Goal: Check status

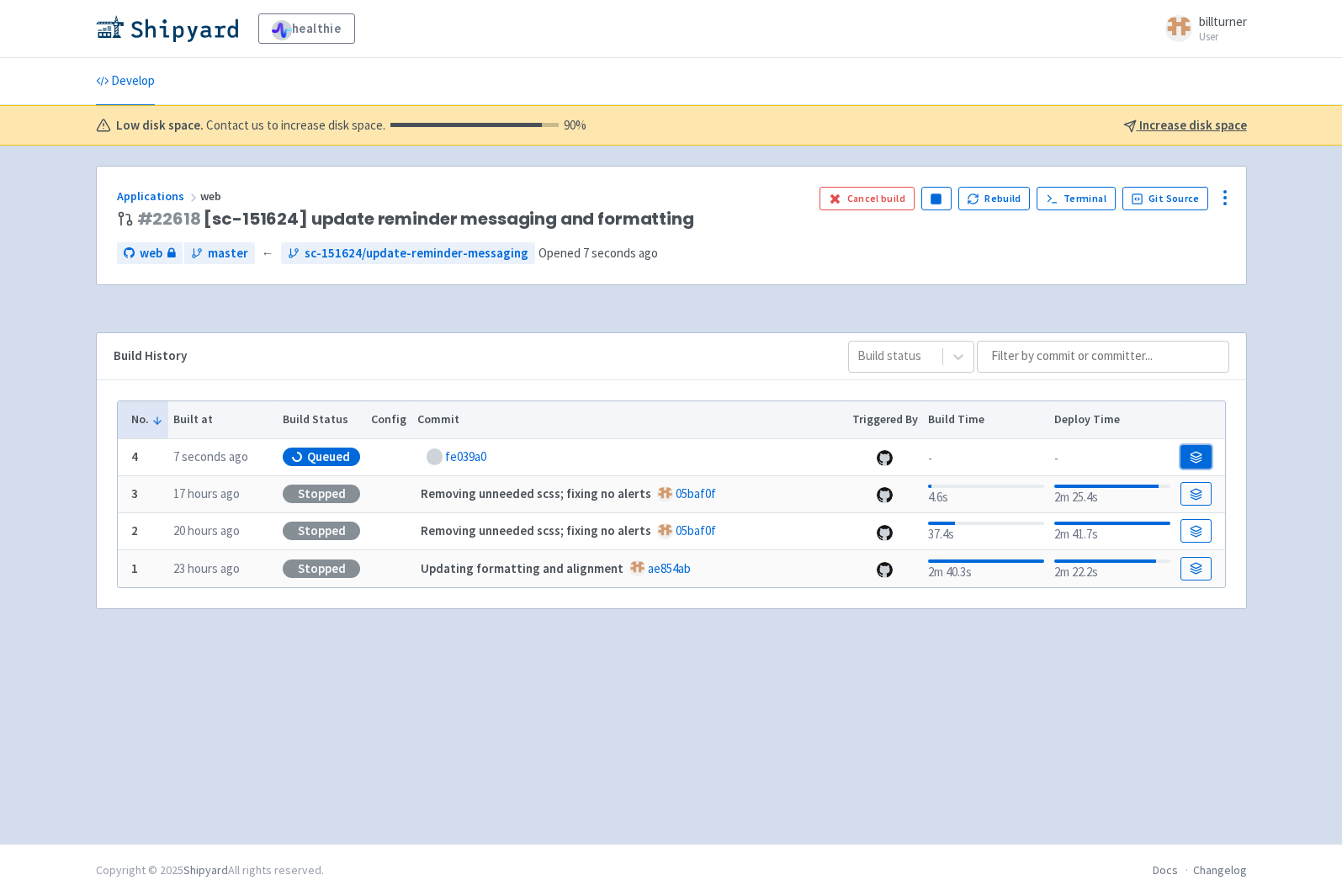
click at [1190, 466] on link at bounding box center [1195, 457] width 30 height 24
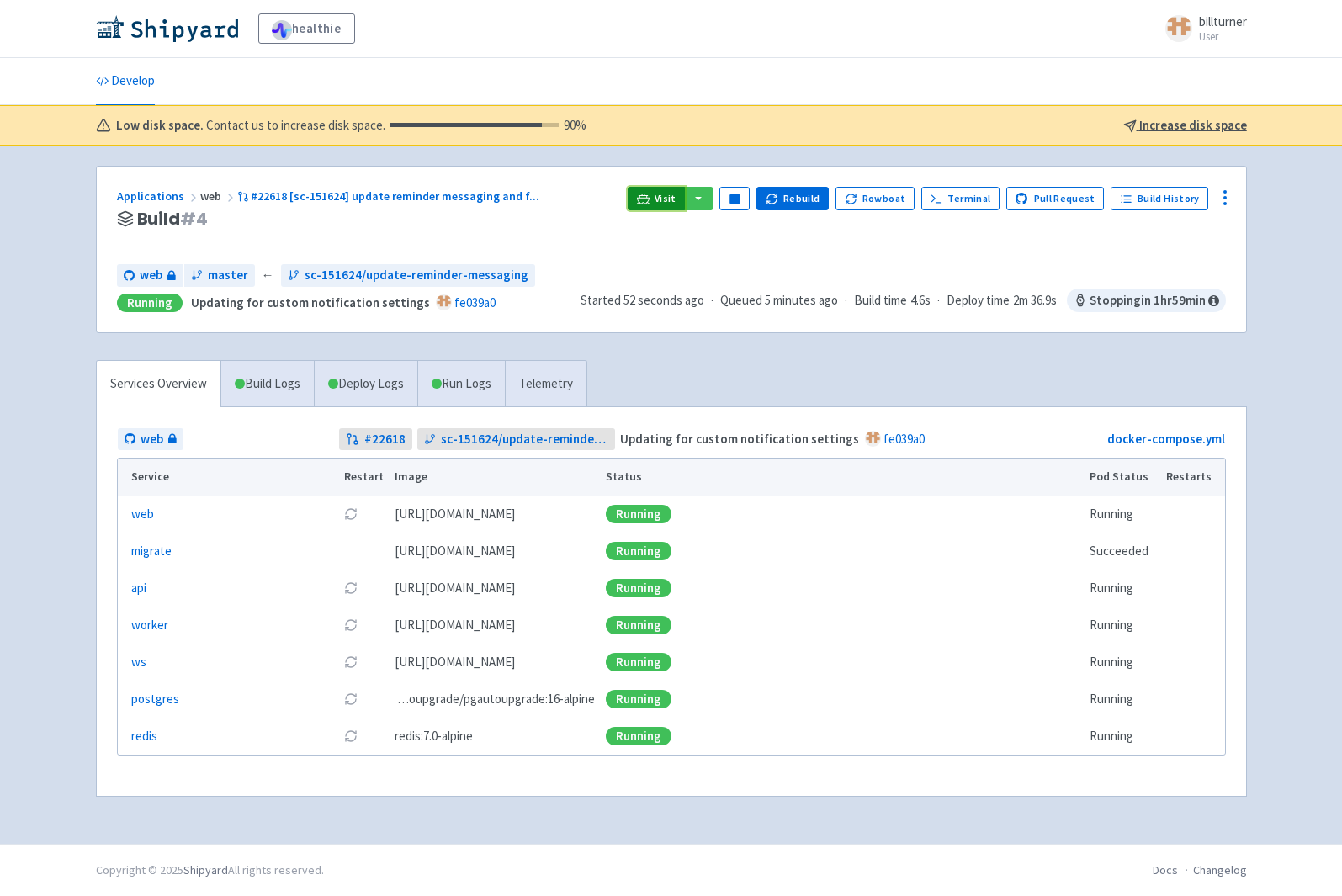
click at [650, 197] on icon at bounding box center [643, 198] width 13 height 9
